Goal: Information Seeking & Learning: Find specific fact

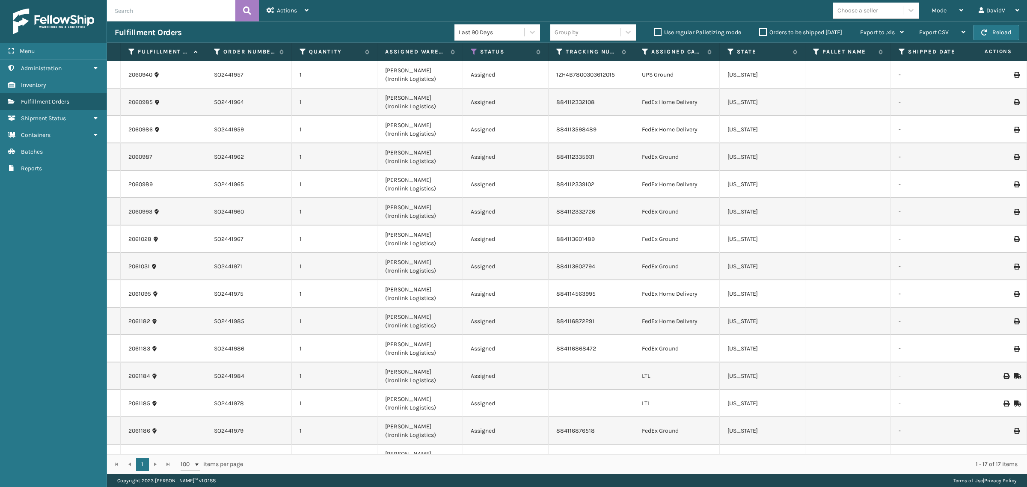
click at [760, 33] on label "Orders to be shipped [DATE]" at bounding box center [800, 32] width 83 height 7
click at [760, 33] on input "Orders to be shipped [DATE]" at bounding box center [759, 30] width 0 height 6
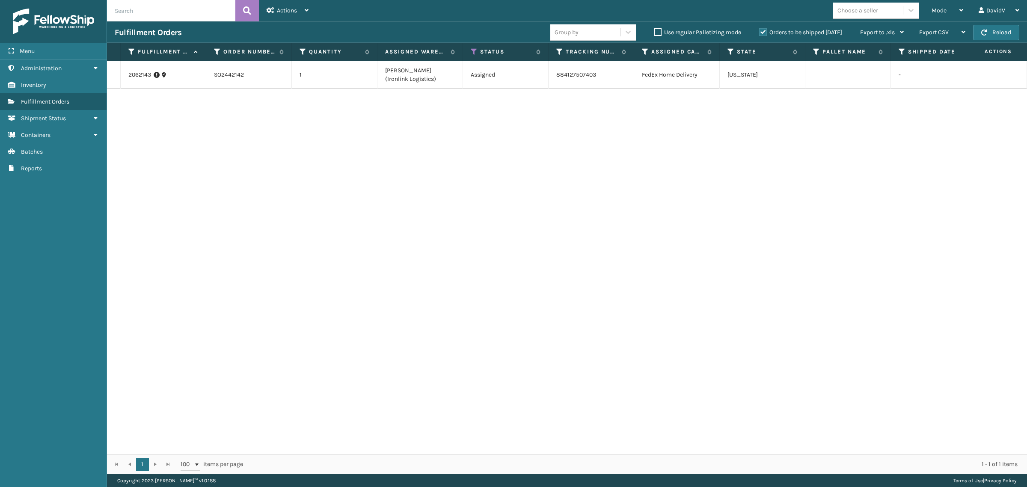
click at [760, 33] on label "Orders to be shipped [DATE]" at bounding box center [800, 32] width 83 height 7
click at [760, 33] on input "Orders to be shipped [DATE]" at bounding box center [759, 30] width 0 height 6
click at [778, 135] on div "2062143 SO2442142 1 [PERSON_NAME] (Ironlink Logistics) Assigned 884127507403 Fe…" at bounding box center [567, 257] width 920 height 393
click at [961, 12] on icon at bounding box center [962, 10] width 4 height 6
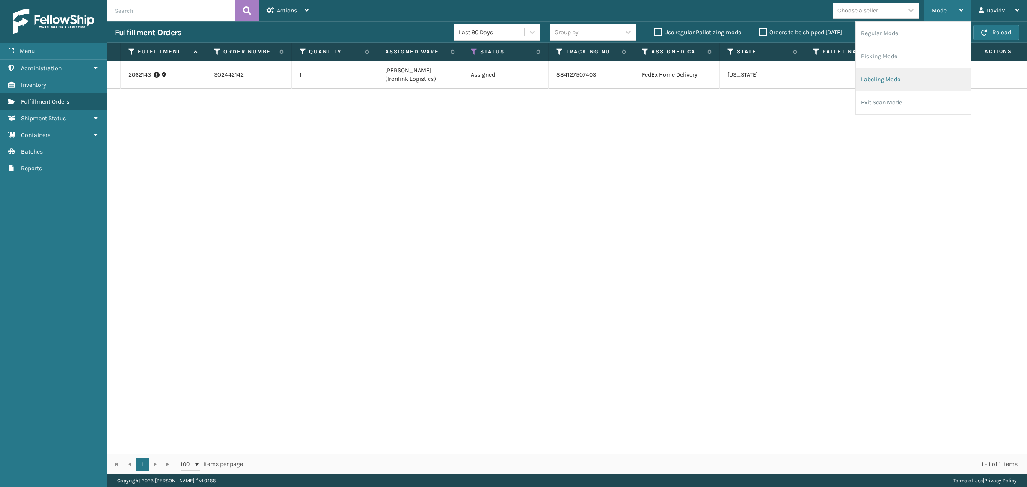
click at [888, 80] on li "Labeling Mode" at bounding box center [913, 79] width 115 height 23
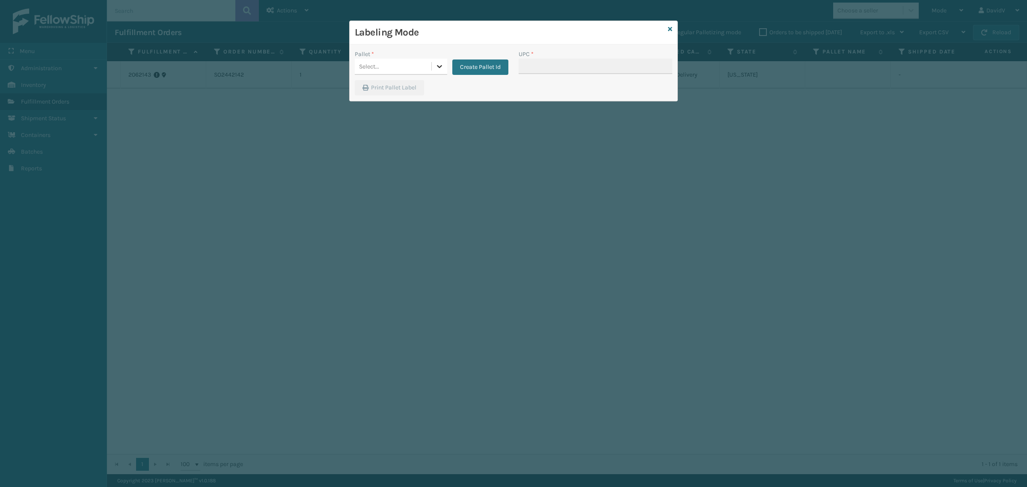
click at [433, 65] on div at bounding box center [439, 66] width 15 height 15
click at [437, 68] on icon at bounding box center [439, 66] width 9 height 9
drag, startPoint x: 564, startPoint y: 308, endPoint x: 569, endPoint y: 301, distance: 9.2
click at [566, 306] on div "Labeling Mode Pallet * 0 results available. Select is focused ,type to refine l…" at bounding box center [513, 243] width 1027 height 487
click at [668, 29] on icon at bounding box center [670, 29] width 4 height 6
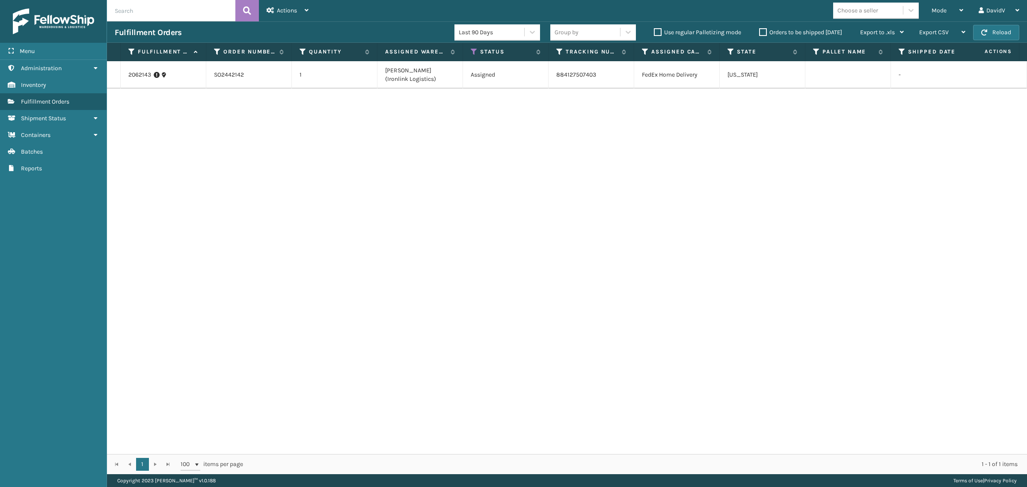
drag, startPoint x: 675, startPoint y: 201, endPoint x: 614, endPoint y: 243, distance: 73.8
click at [673, 202] on div "2062143 SO2442142 1 [PERSON_NAME] (Ironlink Logistics) Assigned 884127507403 Fe…" at bounding box center [567, 257] width 920 height 393
click at [562, 253] on div "2062143 SO2442142 1 [PERSON_NAME] (Ironlink Logistics) Assigned 884127507403 Fe…" at bounding box center [567, 257] width 920 height 393
click at [342, 289] on div "2062143 SO2442142 1 [PERSON_NAME] (Ironlink Logistics) Assigned 884127507403 Fe…" at bounding box center [567, 257] width 920 height 393
click at [365, 221] on div "2062143 SO2442142 1 [PERSON_NAME] (Ironlink Logistics) Assigned 884127507403 Fe…" at bounding box center [567, 257] width 920 height 393
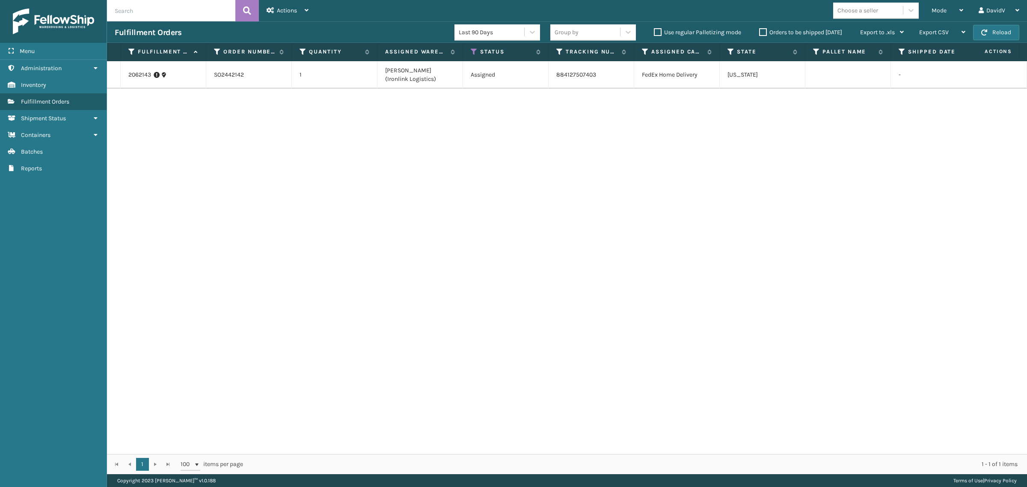
click at [764, 34] on label "Orders to be shipped [DATE]" at bounding box center [800, 32] width 83 height 7
click at [760, 33] on input "Orders to be shipped [DATE]" at bounding box center [759, 30] width 0 height 6
click at [764, 34] on label "Orders to be shipped [DATE]" at bounding box center [800, 32] width 83 height 7
click at [760, 33] on input "Orders to be shipped [DATE]" at bounding box center [759, 30] width 0 height 6
click at [760, 32] on label "Orders to be shipped [DATE]" at bounding box center [800, 32] width 83 height 7
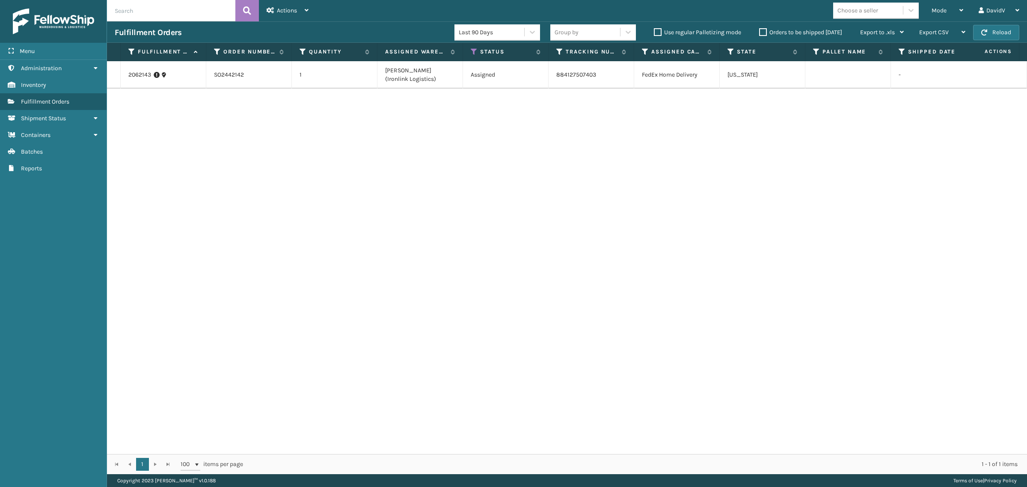
click at [760, 32] on input "Orders to be shipped [DATE]" at bounding box center [759, 30] width 0 height 6
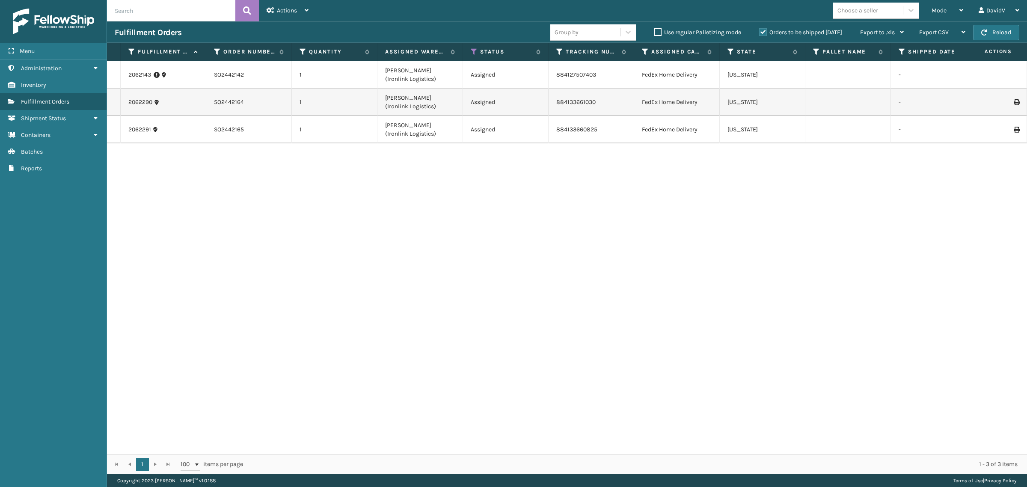
click at [763, 33] on label "Orders to be shipped [DATE]" at bounding box center [800, 32] width 83 height 7
click at [760, 33] on input "Orders to be shipped [DATE]" at bounding box center [759, 30] width 0 height 6
click at [763, 33] on label "Orders to be shipped [DATE]" at bounding box center [800, 32] width 83 height 7
click at [760, 33] on input "Orders to be shipped [DATE]" at bounding box center [759, 30] width 0 height 6
click at [763, 33] on label "Orders to be shipped [DATE]" at bounding box center [800, 32] width 83 height 7
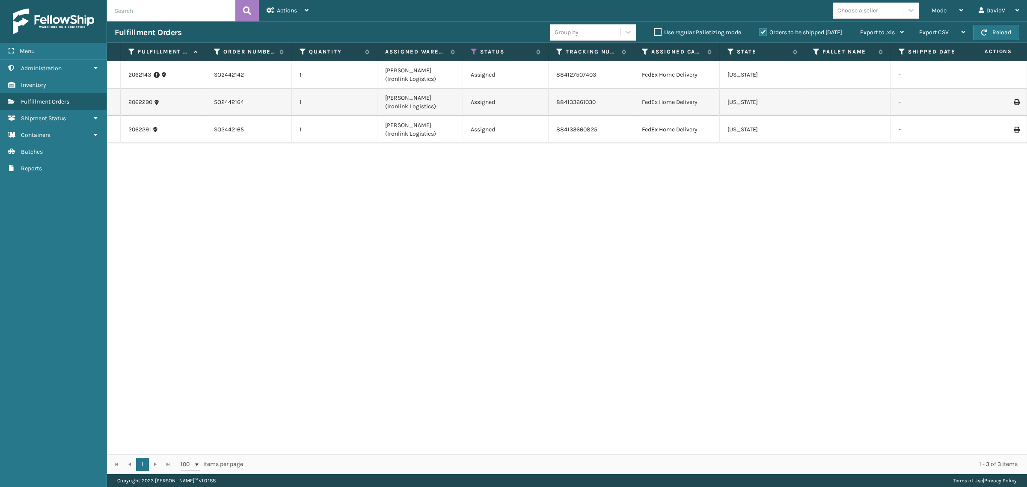
click at [760, 33] on input "Orders to be shipped [DATE]" at bounding box center [759, 30] width 0 height 6
click at [763, 33] on label "Orders to be shipped [DATE]" at bounding box center [800, 32] width 83 height 7
click at [760, 33] on input "Orders to be shipped [DATE]" at bounding box center [759, 30] width 0 height 6
click at [42, 81] on span "Inventory" at bounding box center [33, 84] width 25 height 7
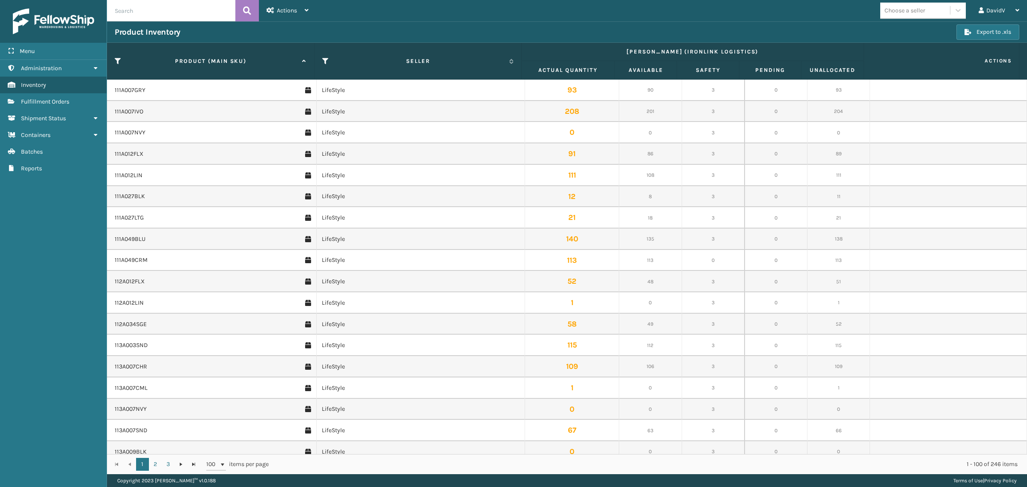
click at [152, 11] on input "text" at bounding box center [171, 10] width 128 height 21
paste input "CCWENKS3M26DGRA"
type input "CCWENKS3M26DGRA"
click at [245, 11] on icon at bounding box center [247, 10] width 8 height 13
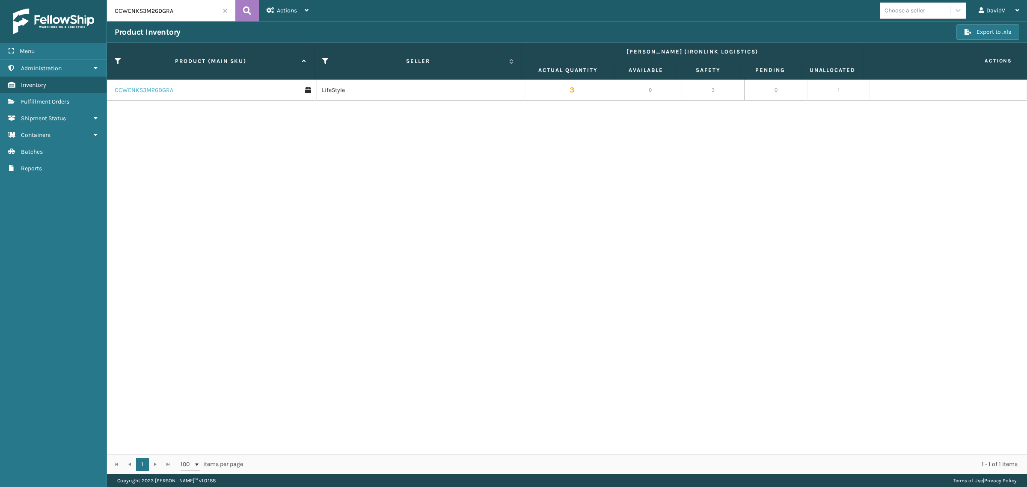
click at [164, 90] on link "CCWENKS3M26DGRA" at bounding box center [144, 90] width 59 height 9
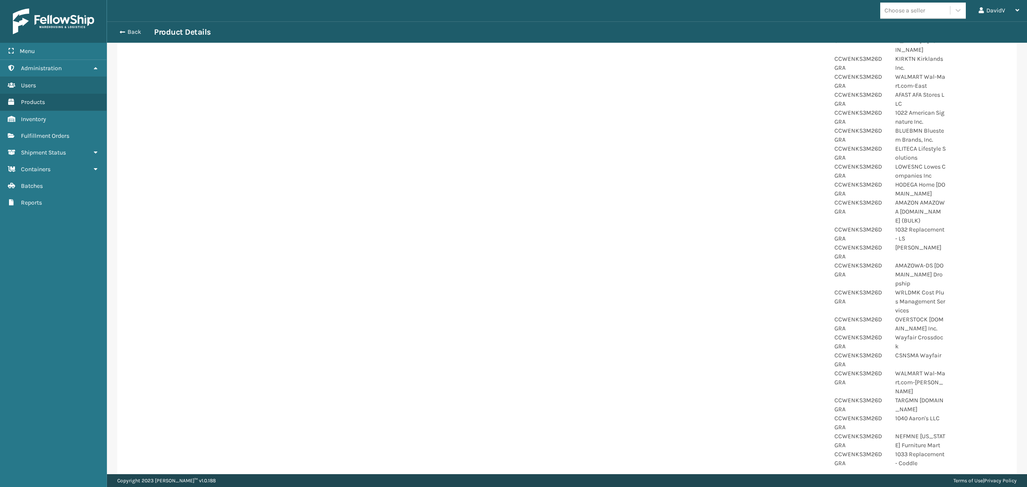
scroll to position [441, 0]
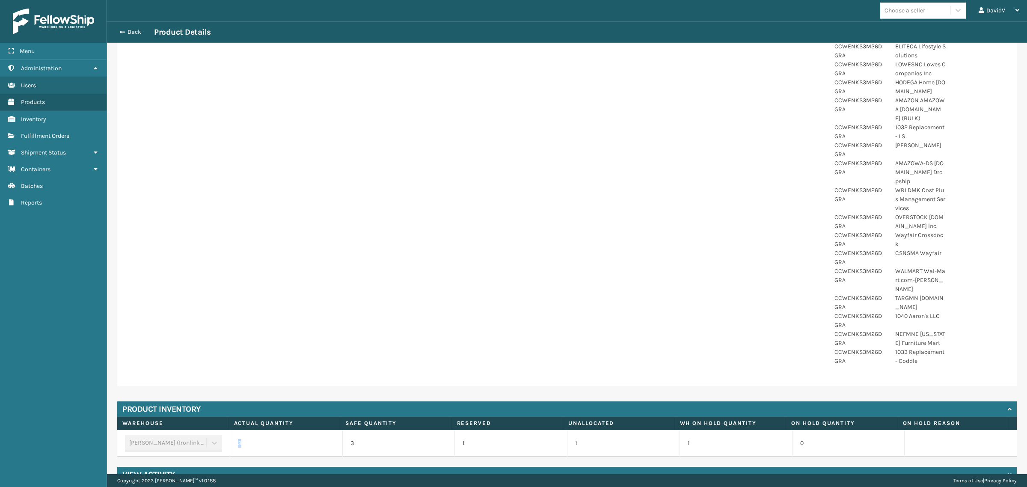
drag, startPoint x: 239, startPoint y: 424, endPoint x: 232, endPoint y: 425, distance: 6.9
click at [232, 430] on td "3" at bounding box center [286, 443] width 113 height 27
click at [276, 430] on td "3" at bounding box center [286, 443] width 113 height 27
click at [471, 439] on p "1" at bounding box center [511, 443] width 97 height 9
click at [580, 430] on td "1" at bounding box center [623, 443] width 113 height 27
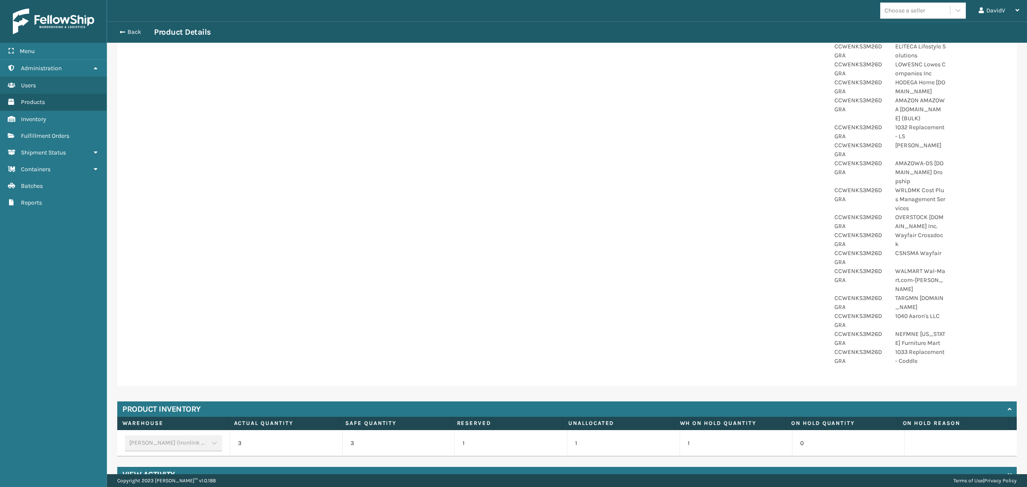
click at [149, 470] on h4 "View Activity" at bounding box center [148, 475] width 53 height 10
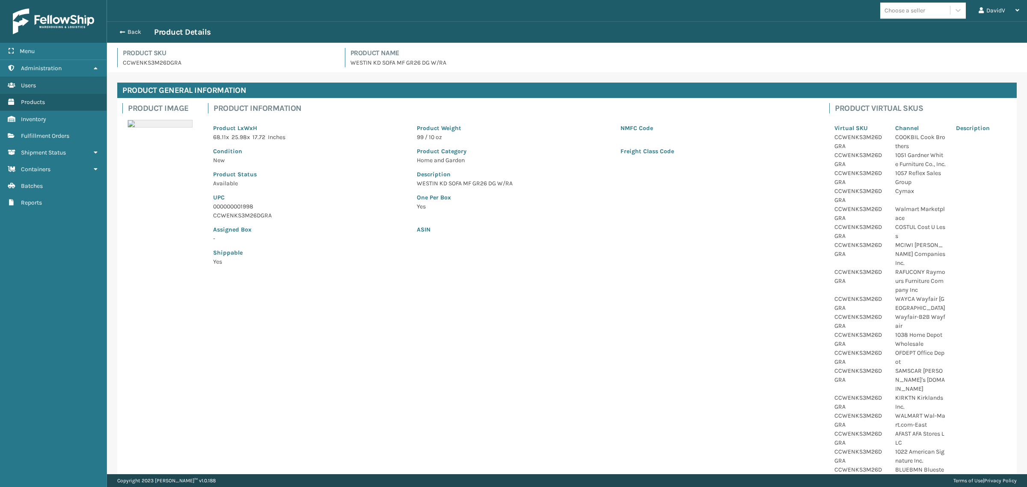
click at [325, 363] on div "Product Image Product Information Product LxWxH 68.11 x 25.98 x 17.72 Inches Pr…" at bounding box center [567, 462] width 900 height 729
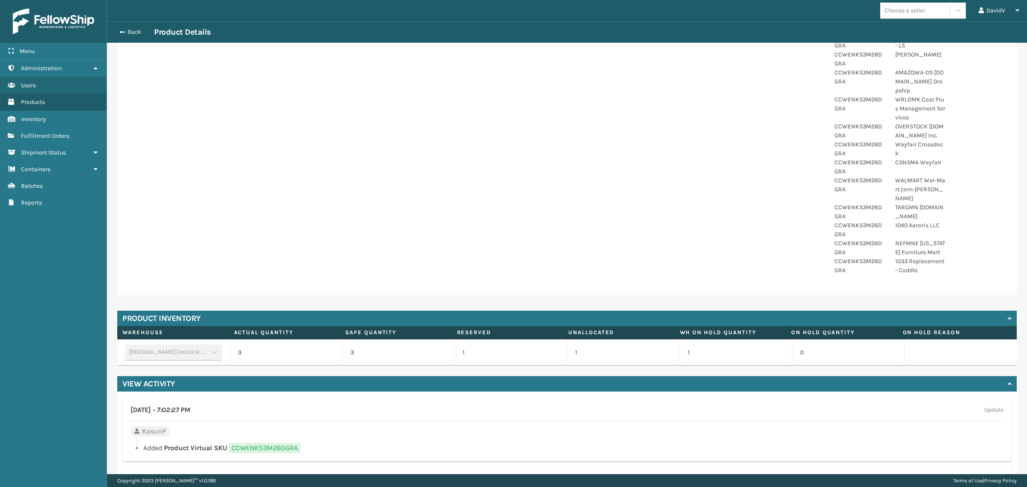
scroll to position [535, 0]
